Goal: Browse casually: Explore the website without a specific task or goal

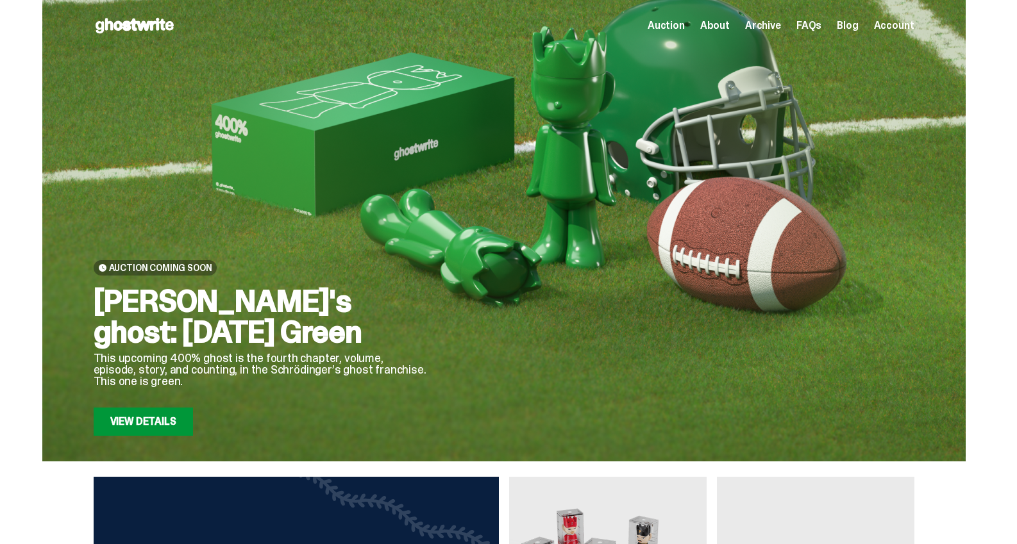
click at [771, 22] on span "Archive" at bounding box center [763, 26] width 36 height 10
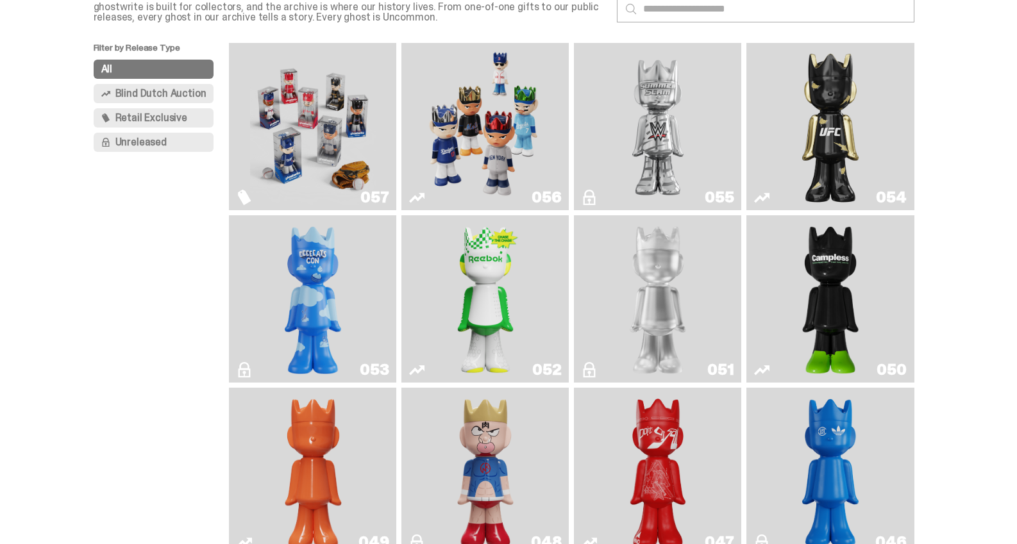
scroll to position [94, 0]
click at [500, 105] on img "Game Face (2025)" at bounding box center [486, 125] width 126 height 157
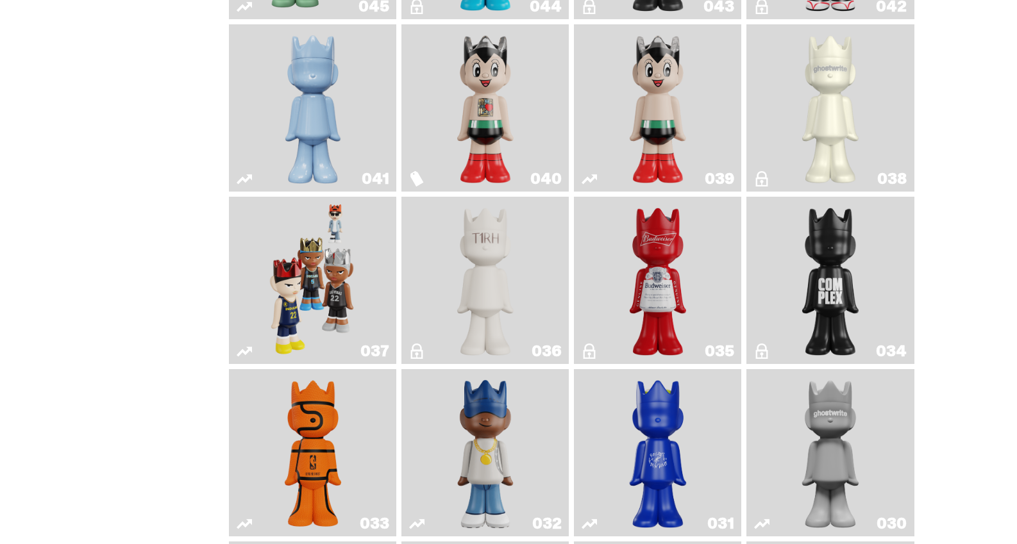
scroll to position [802, 0]
click at [318, 259] on img "Game Face (2024)" at bounding box center [313, 279] width 88 height 157
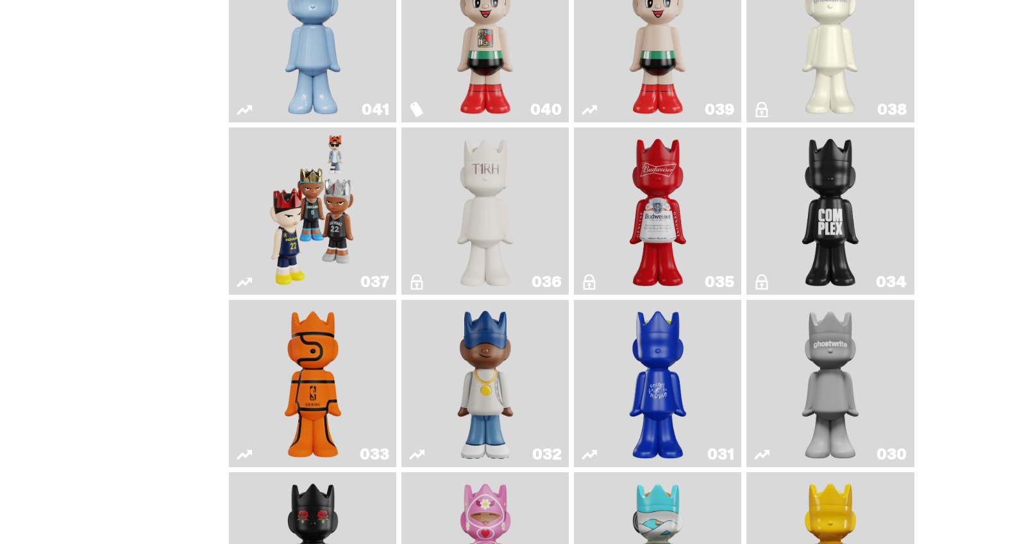
scroll to position [904, 0]
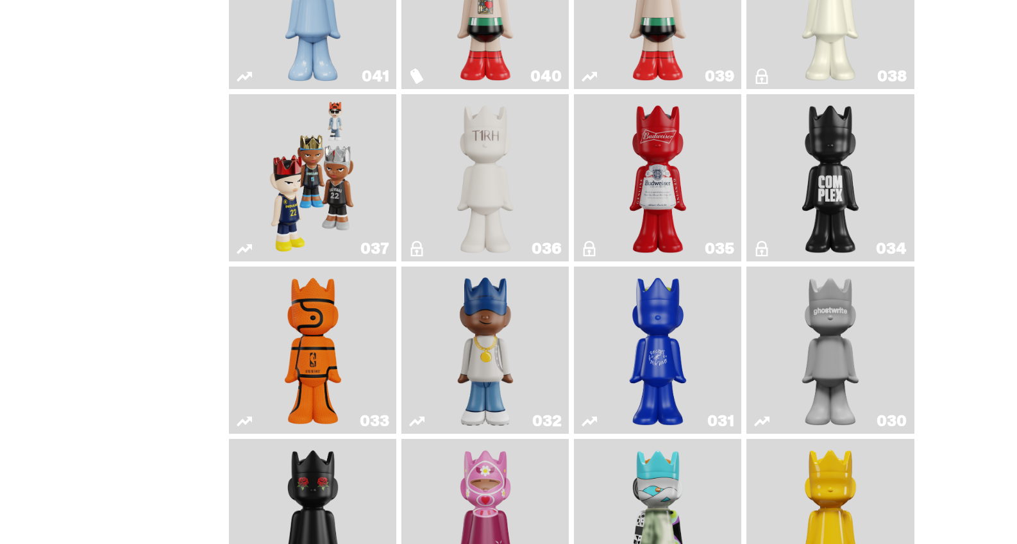
click at [317, 322] on img "Game Ball" at bounding box center [313, 350] width 68 height 157
drag, startPoint x: 496, startPoint y: 346, endPoint x: 501, endPoint y: 334, distance: 13.0
click at [496, 346] on img "Swingman" at bounding box center [485, 350] width 88 height 157
